Goal: Use online tool/utility: Utilize a website feature to perform a specific function

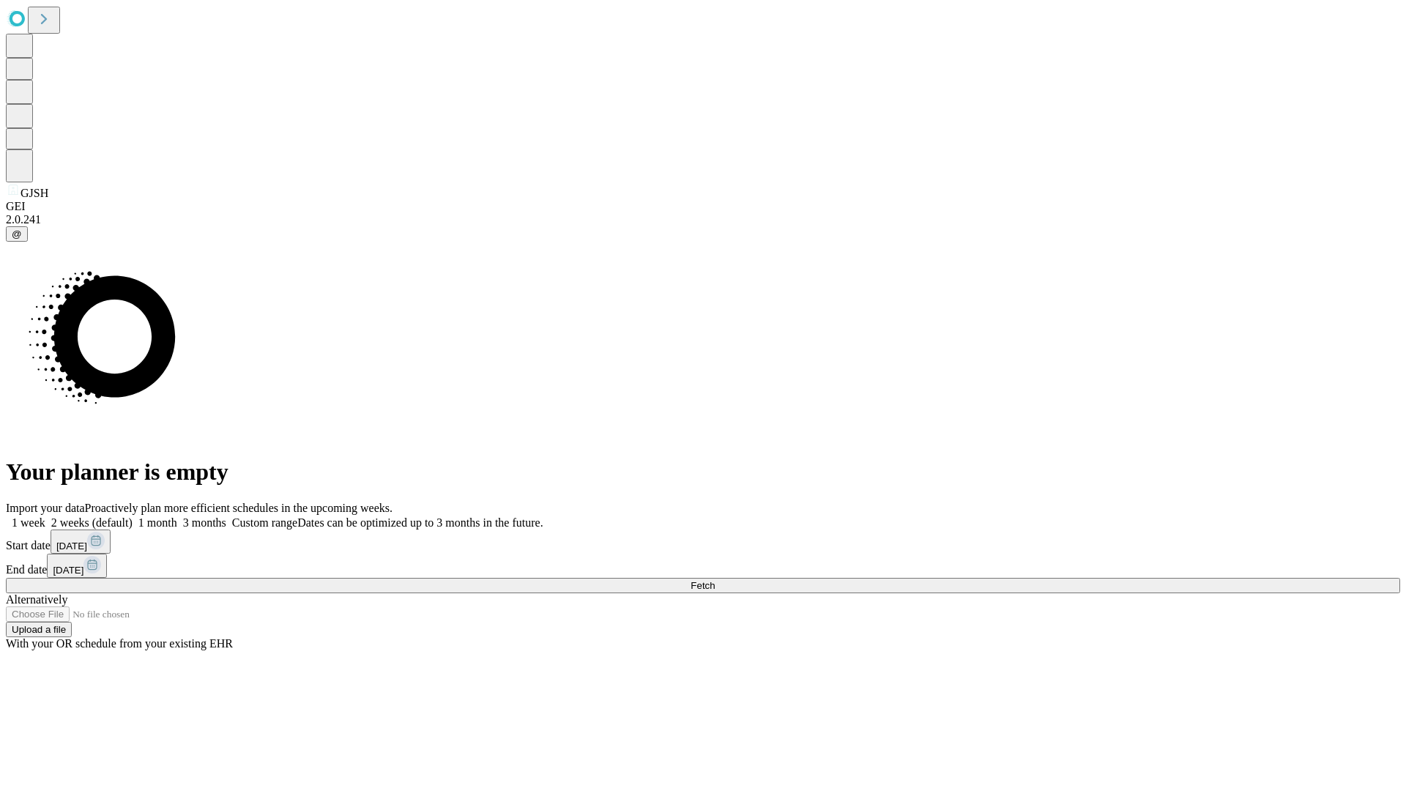
click at [715, 580] on span "Fetch" at bounding box center [703, 585] width 24 height 11
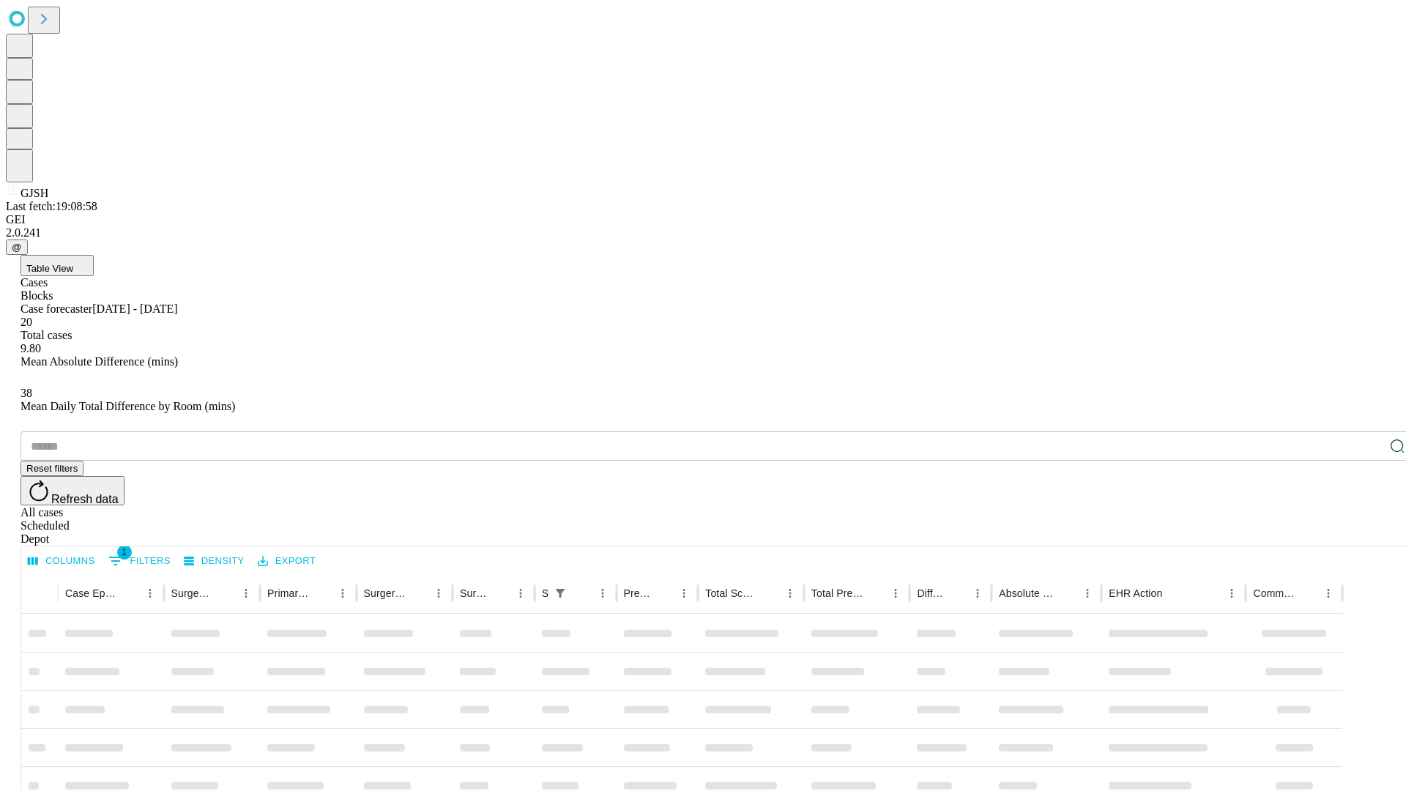
click at [73, 263] on span "Table View" at bounding box center [49, 268] width 47 height 11
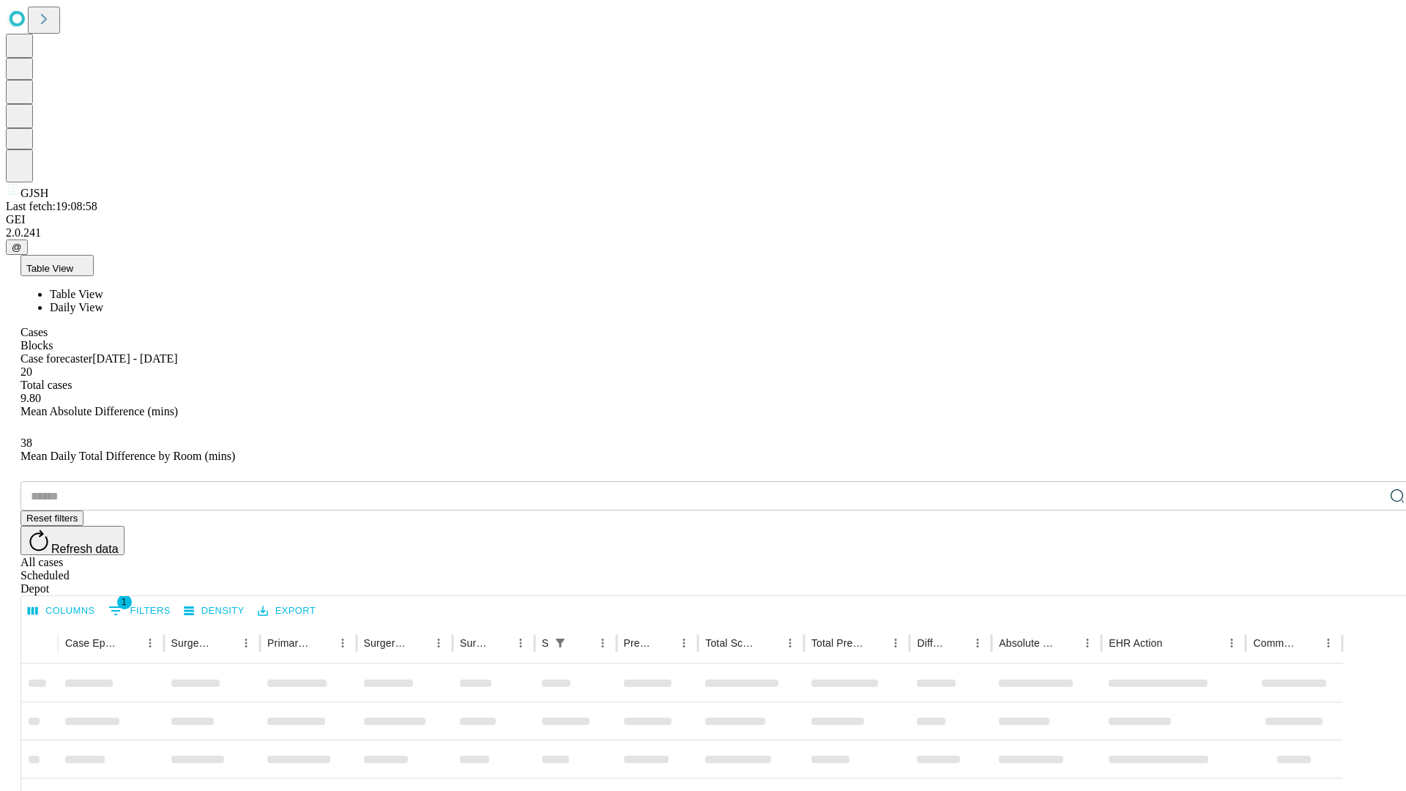
click at [103, 301] on span "Daily View" at bounding box center [76, 307] width 53 height 12
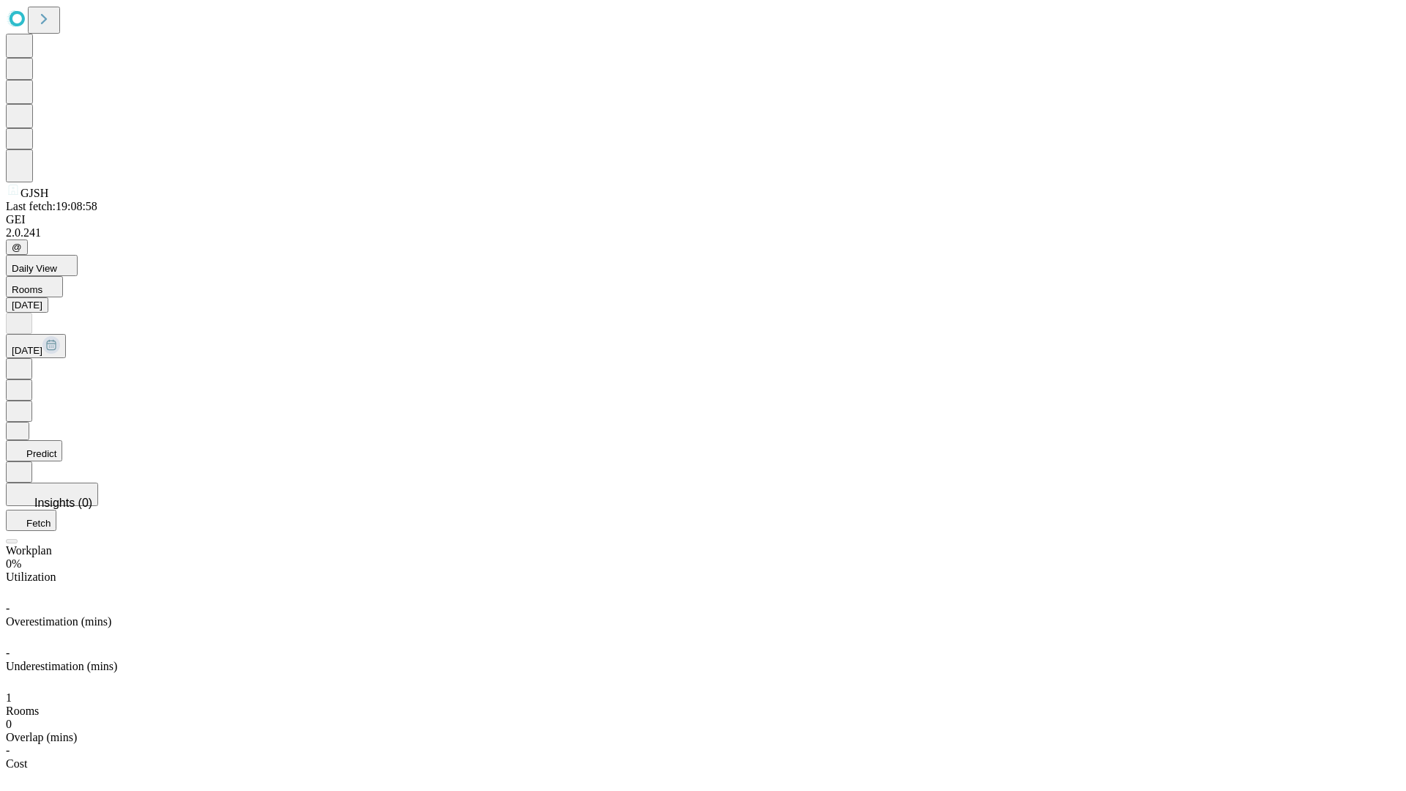
click at [62, 440] on button "Predict" at bounding box center [34, 450] width 56 height 21
